Goal: Use online tool/utility

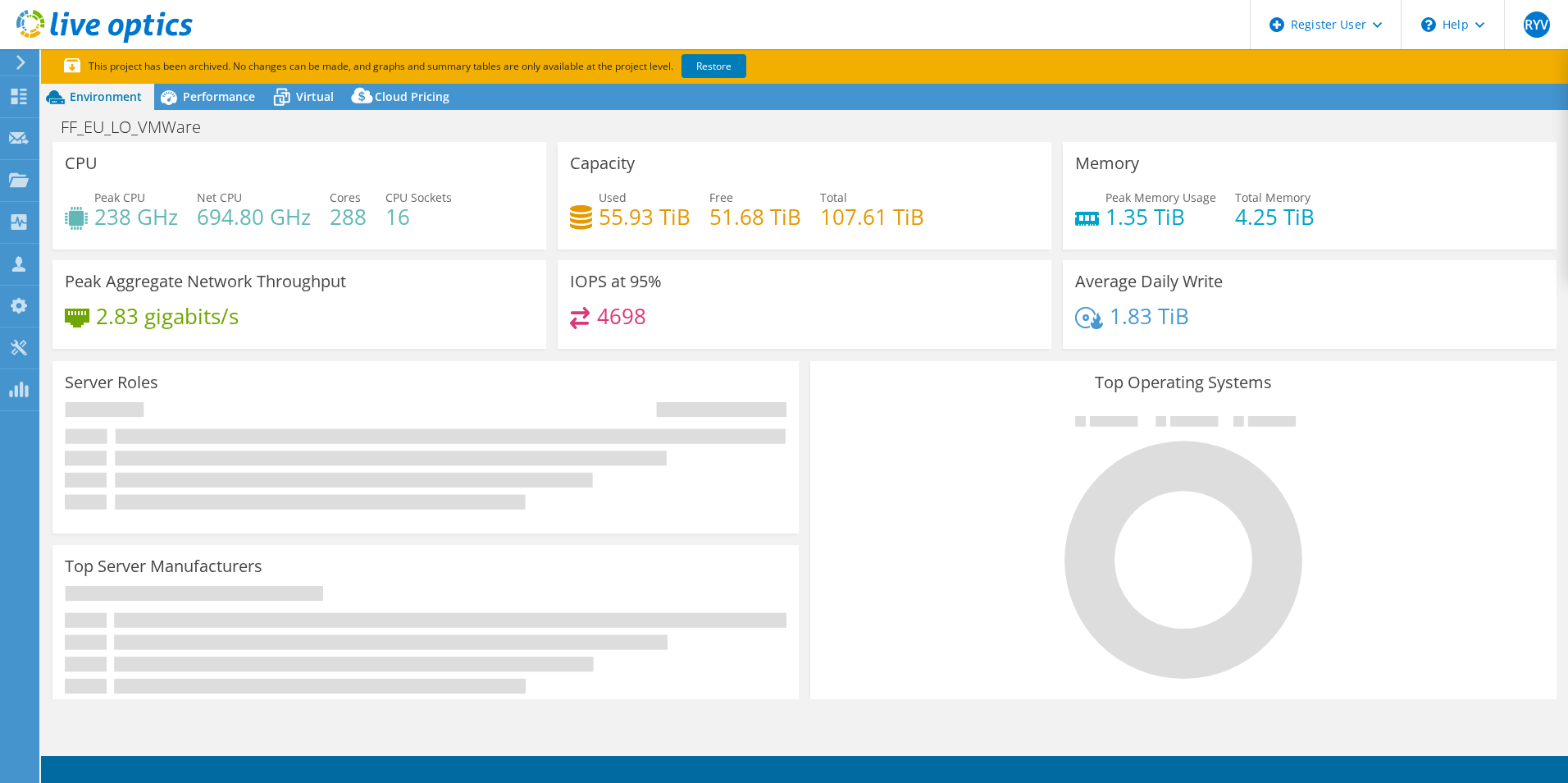
select select "EULondon"
select select "USD"
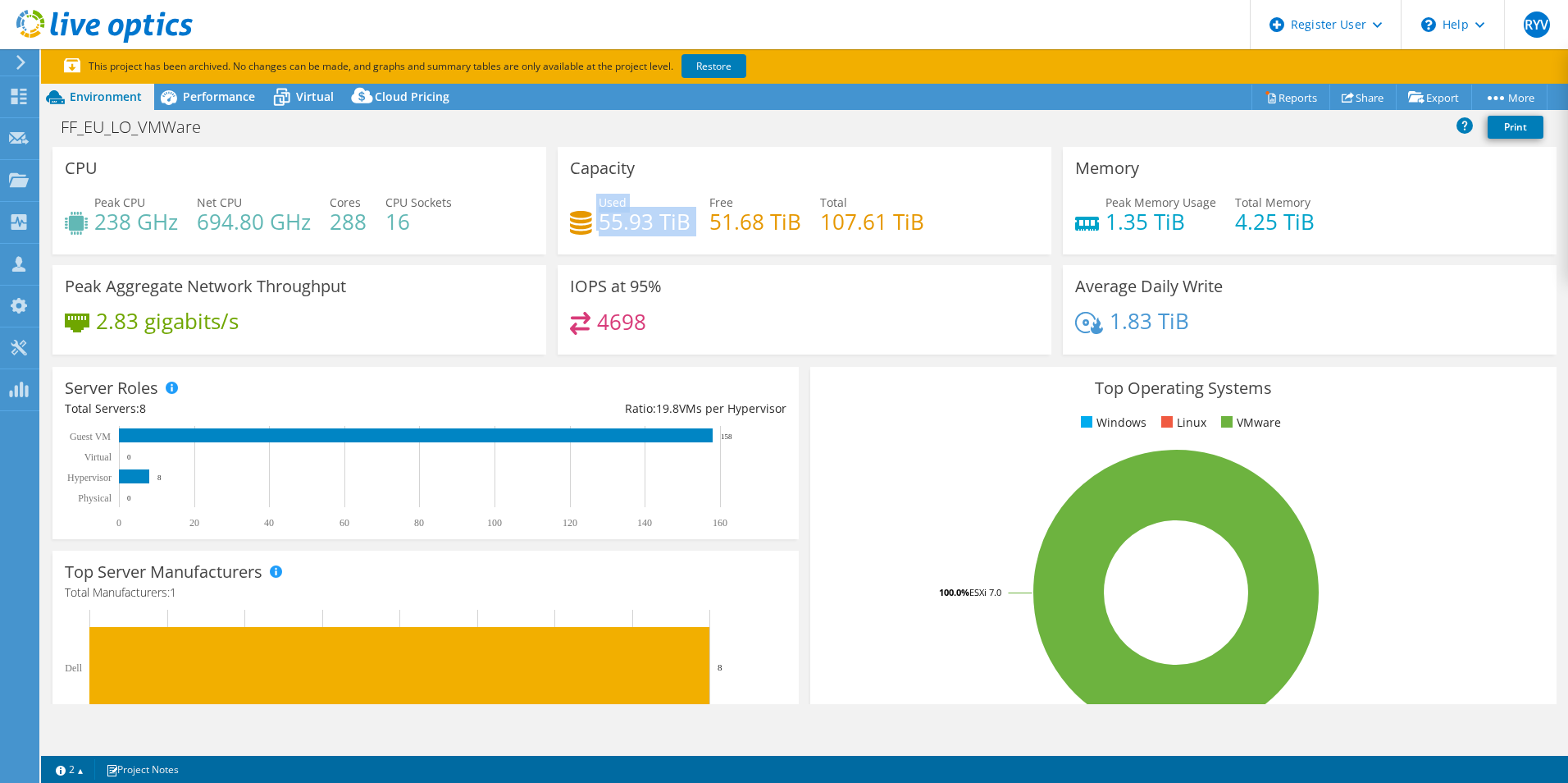
drag, startPoint x: 591, startPoint y: 223, endPoint x: 689, endPoint y: 233, distance: 98.5
click at [689, 233] on div "Used 55.93 TiB Free 51.68 TiB Total 107.61 TiB" at bounding box center [804, 220] width 469 height 53
drag, startPoint x: 689, startPoint y: 233, endPoint x: 630, endPoint y: 241, distance: 59.5
click at [630, 241] on div "Used 55.93 TiB Free 51.68 TiB Total 107.61 TiB" at bounding box center [804, 220] width 469 height 53
click at [219, 106] on div "Performance" at bounding box center [211, 96] width 114 height 26
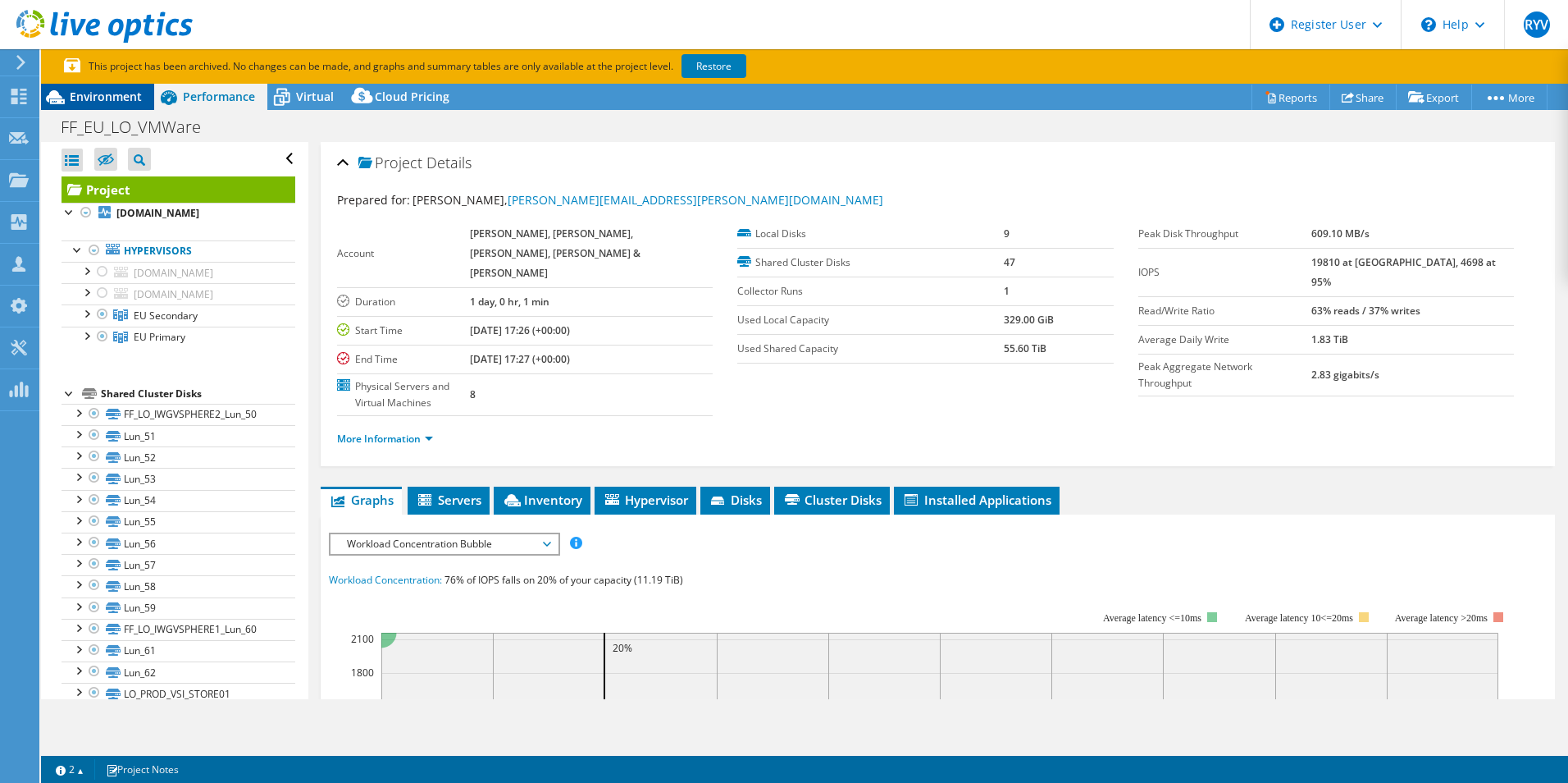
click at [112, 102] on span "Environment" at bounding box center [105, 96] width 72 height 15
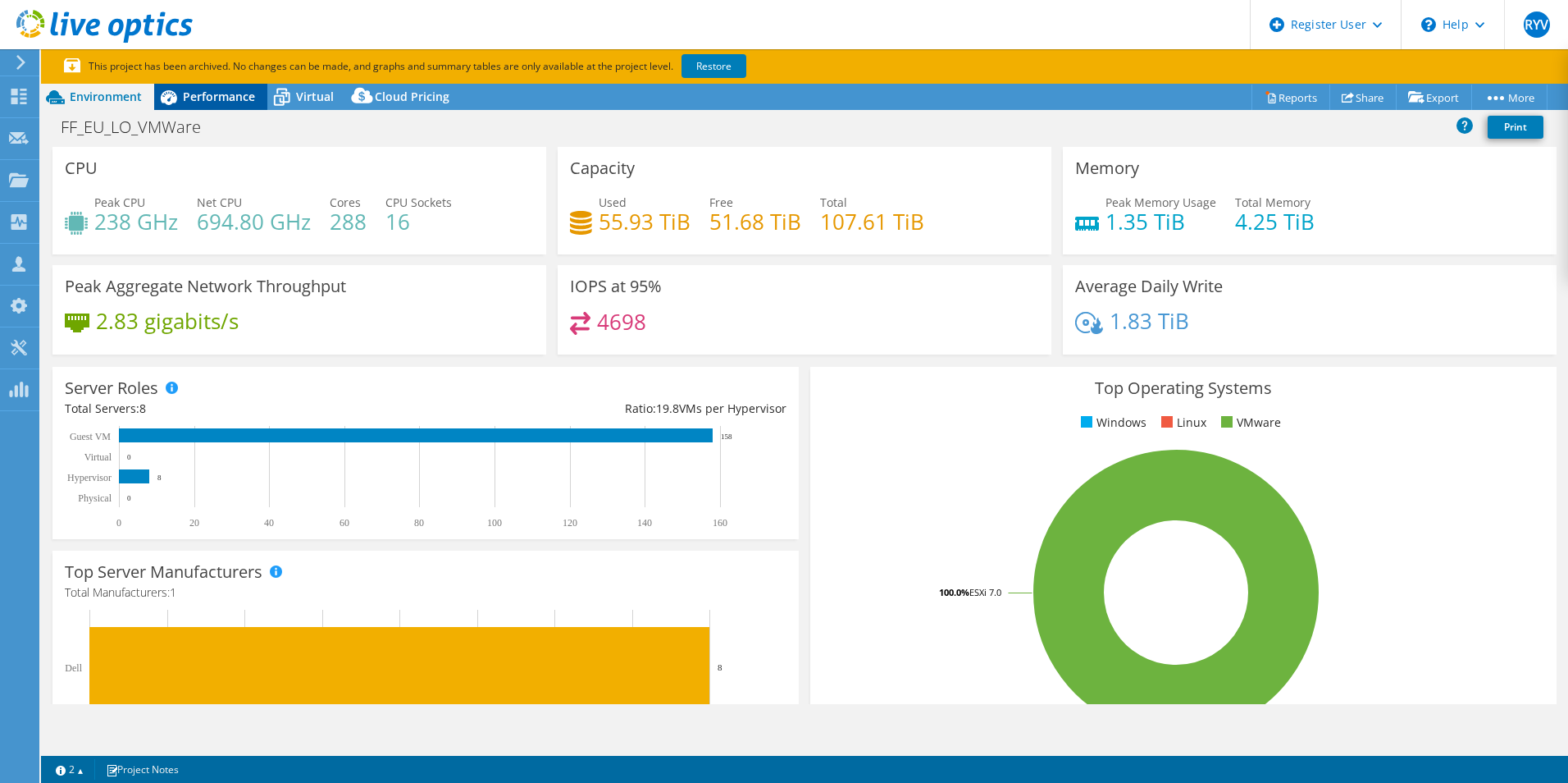
click at [223, 105] on div "Performance" at bounding box center [211, 96] width 114 height 26
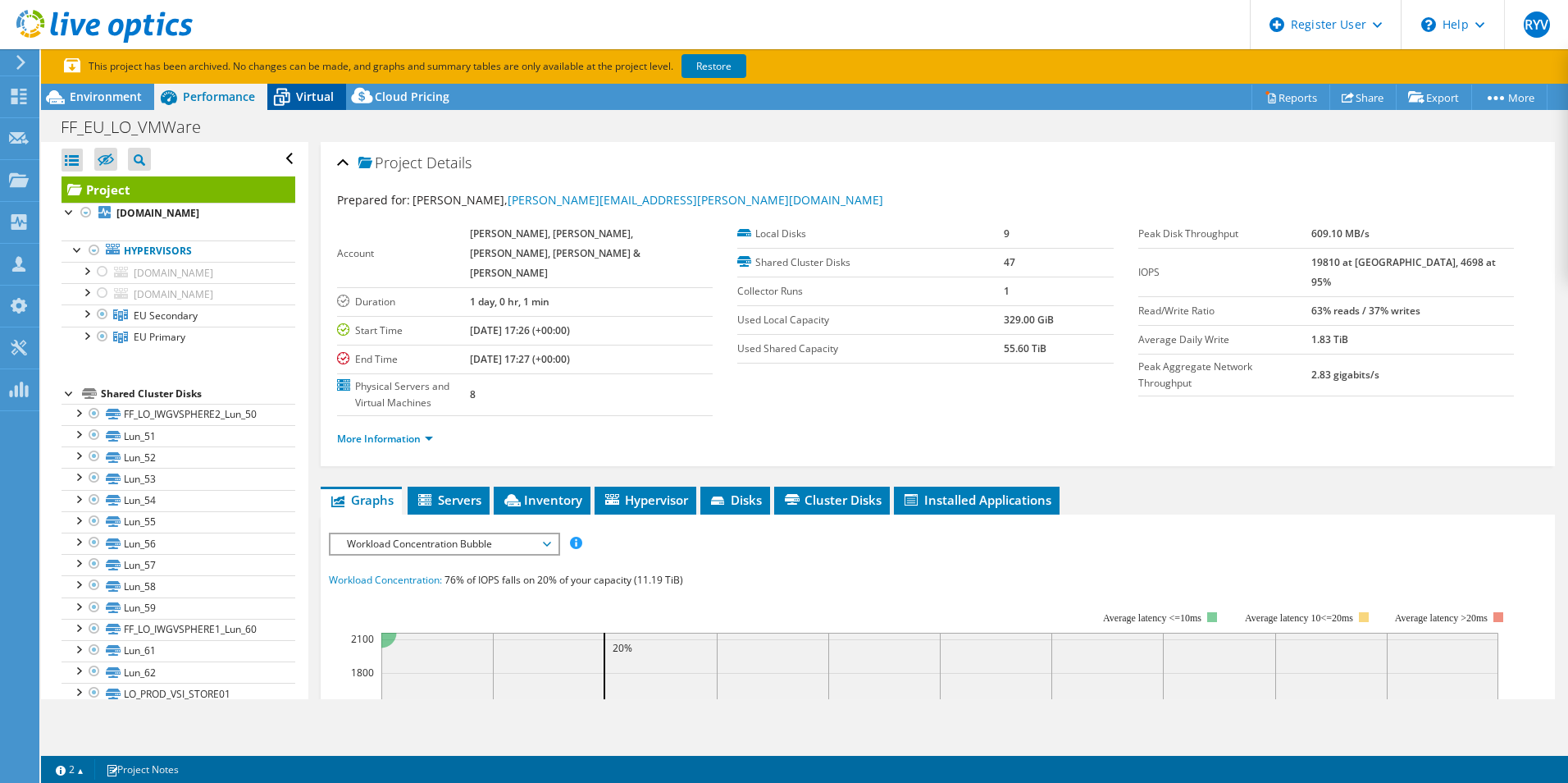
click at [339, 103] on div "Virtual" at bounding box center [307, 96] width 79 height 26
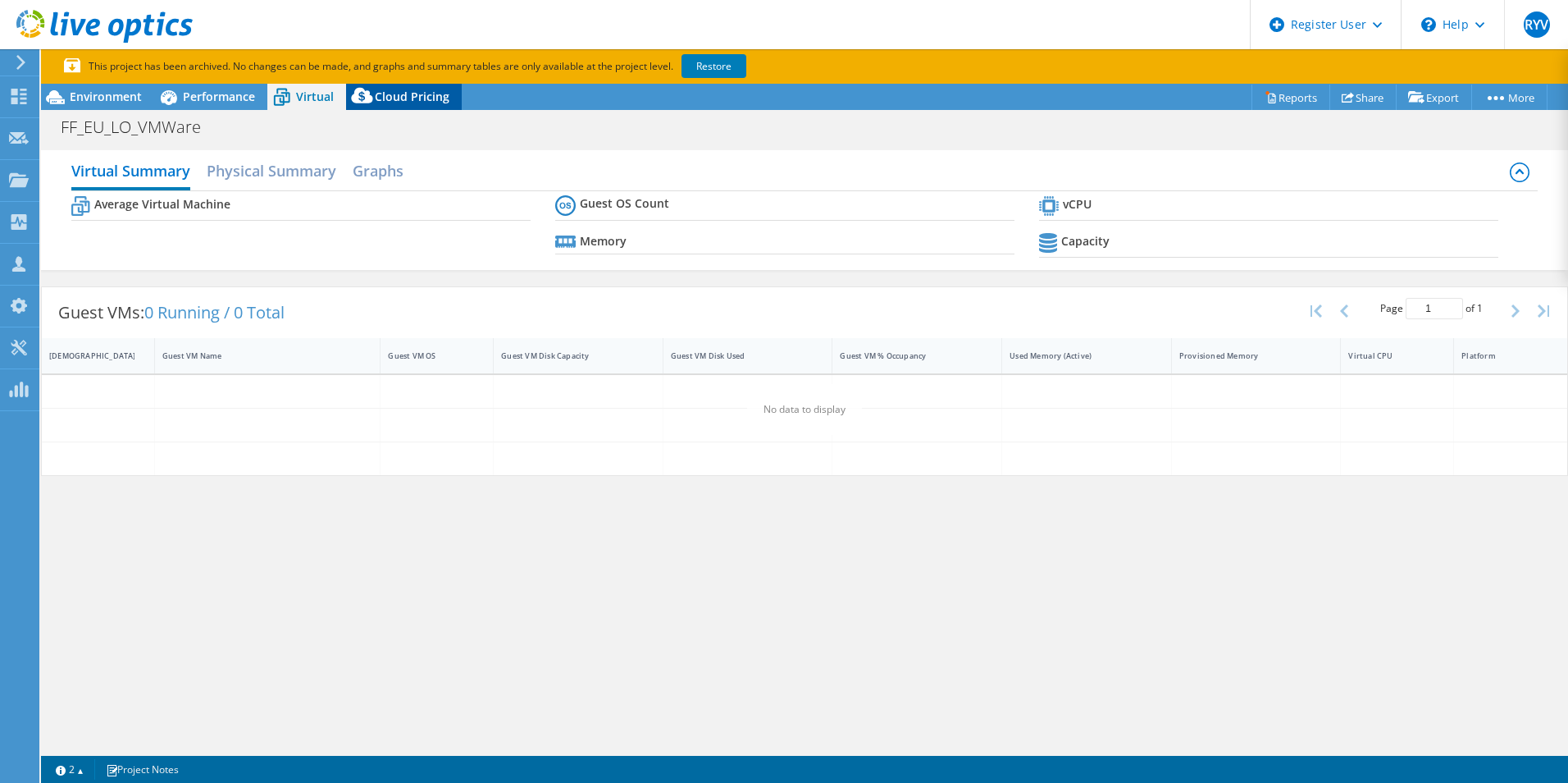
click at [402, 104] on div "Cloud Pricing" at bounding box center [403, 96] width 116 height 26
